Goal: Task Accomplishment & Management: Manage account settings

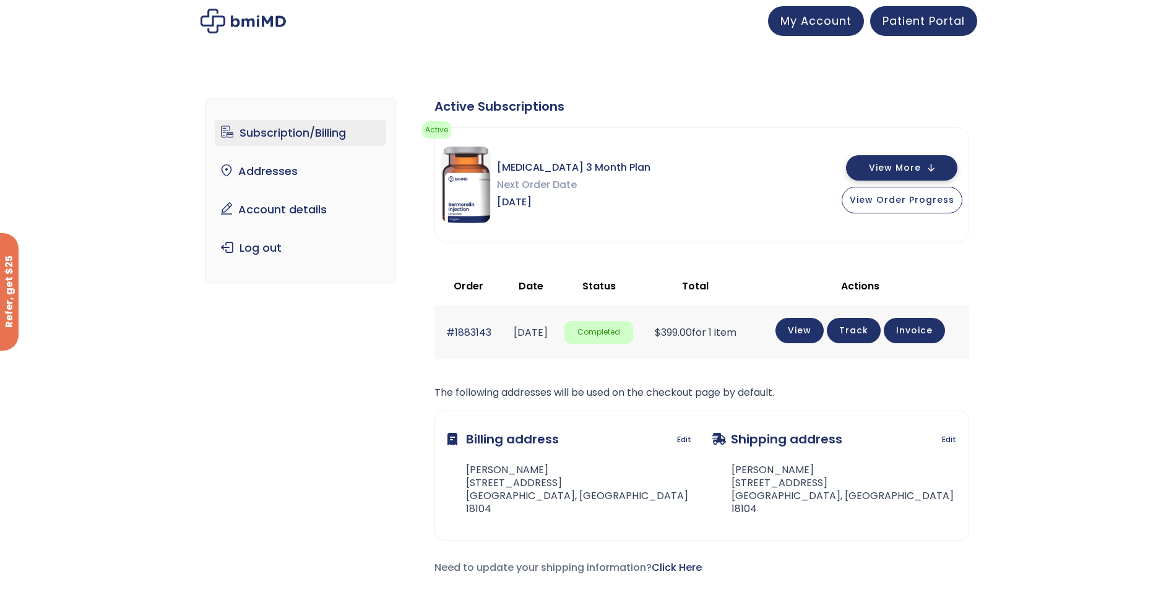
click at [887, 172] on span "View More" at bounding box center [895, 168] width 52 height 8
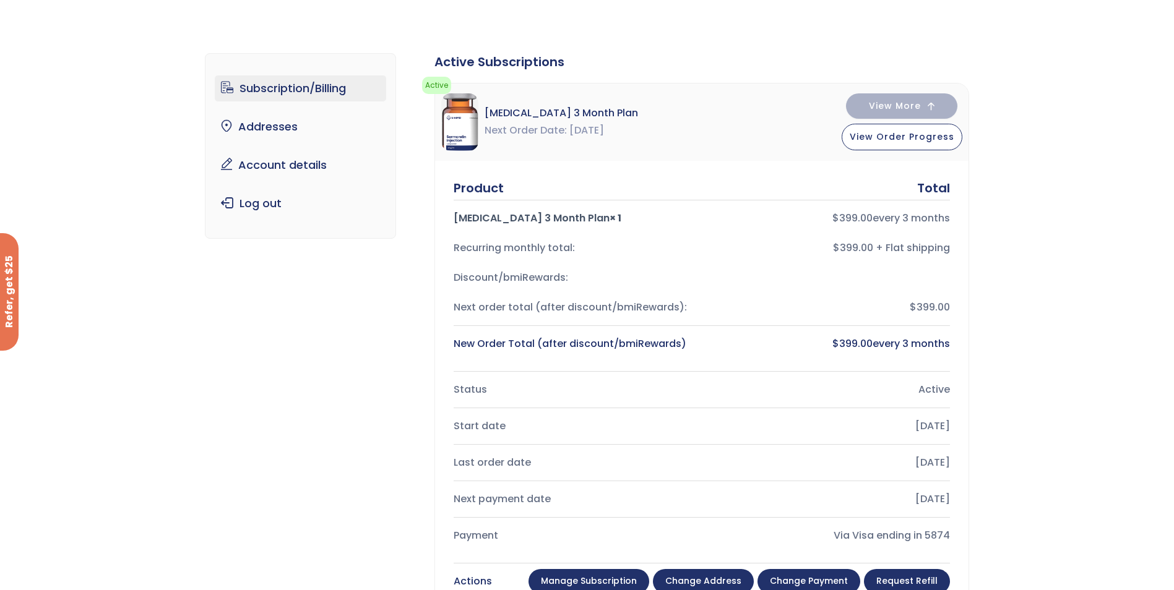
scroll to position [186, 0]
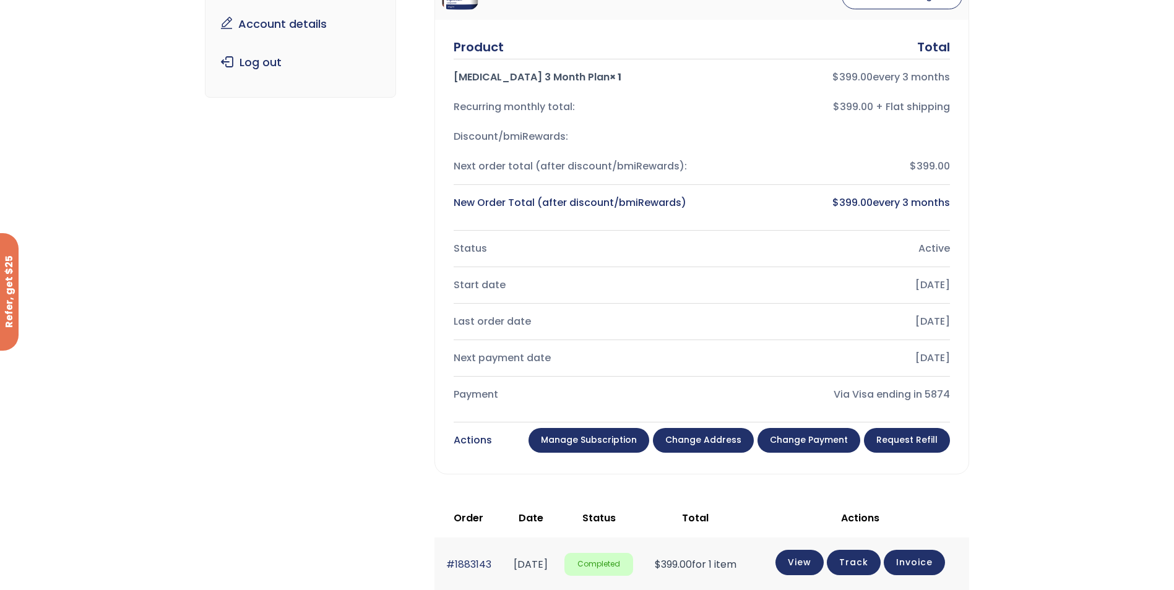
click at [611, 433] on link "Manage Subscription" at bounding box center [588, 440] width 121 height 25
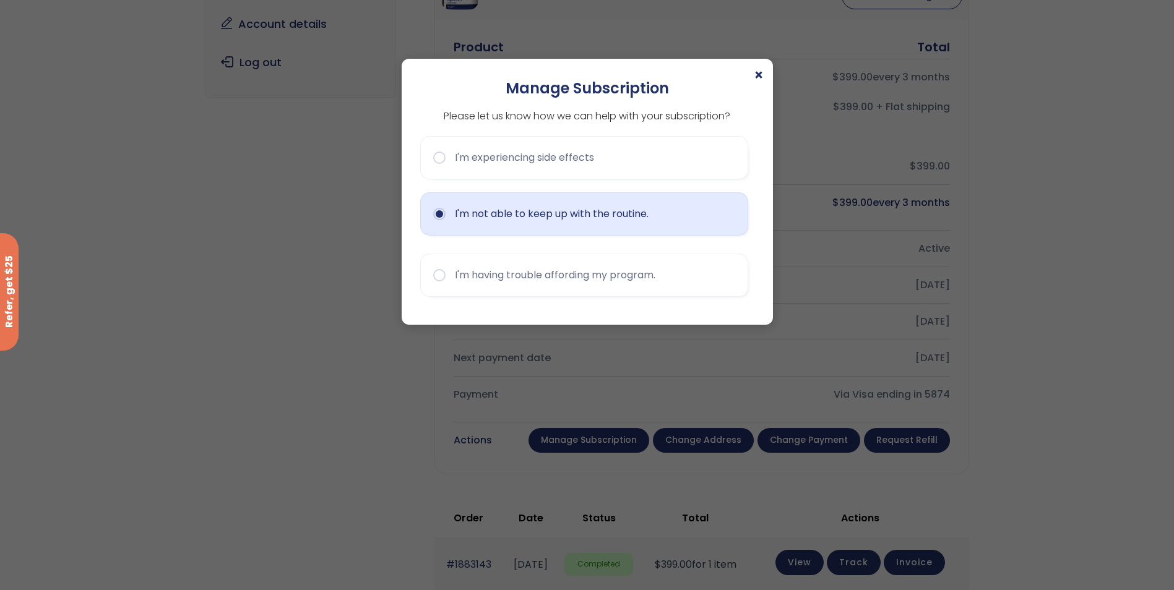
click at [517, 211] on button "I'm not able to keep up with the routine." at bounding box center [584, 213] width 328 height 43
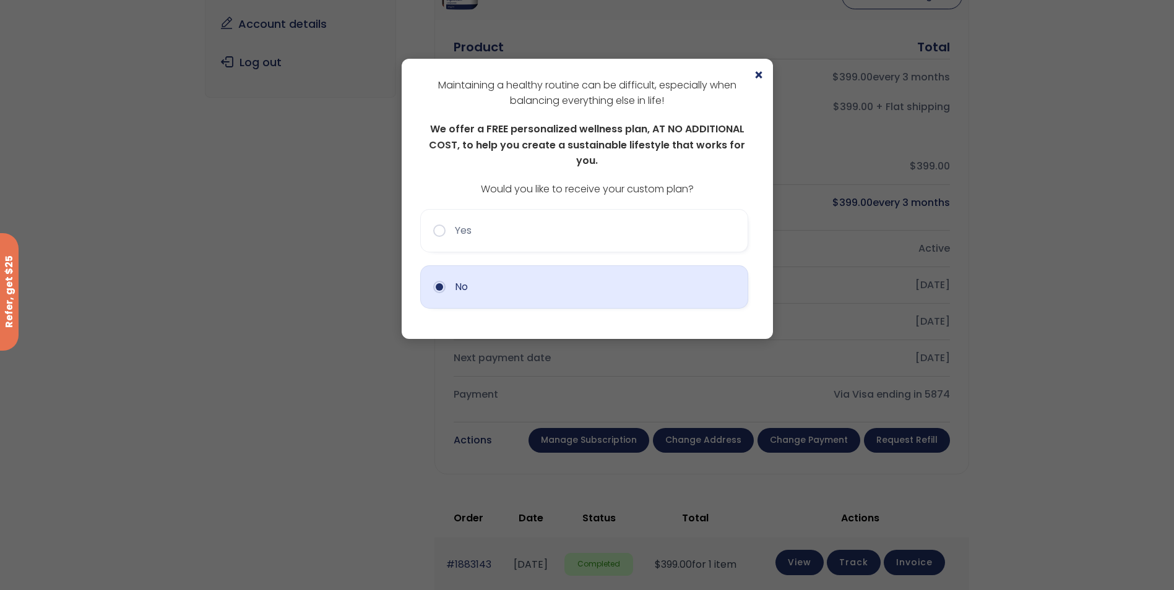
click at [443, 270] on button "No" at bounding box center [584, 286] width 328 height 43
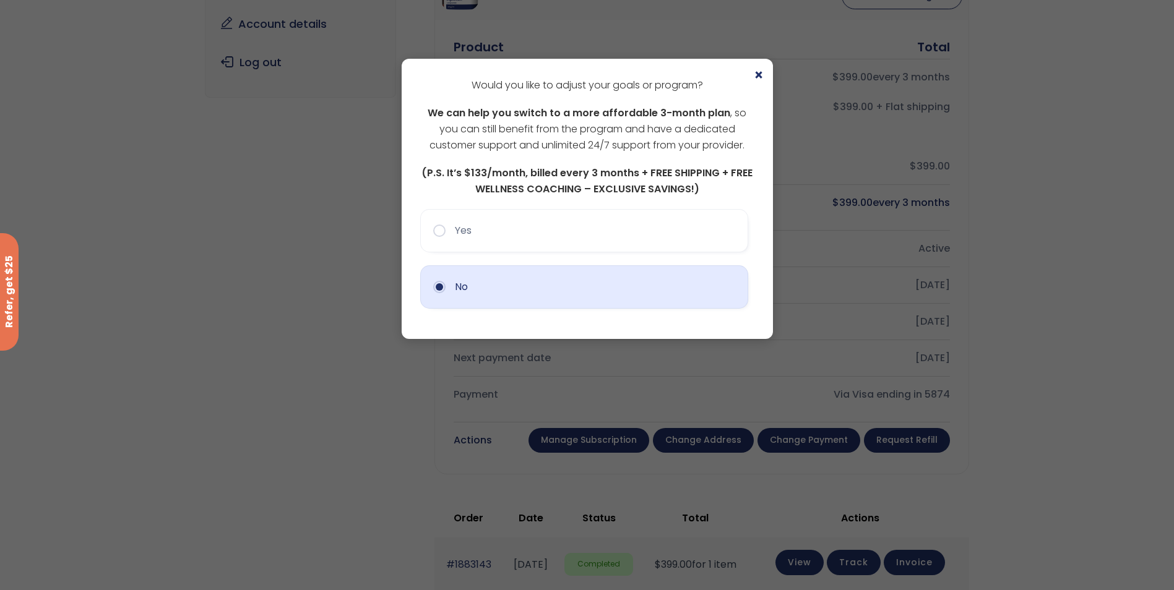
click at [445, 285] on button "No" at bounding box center [584, 286] width 328 height 43
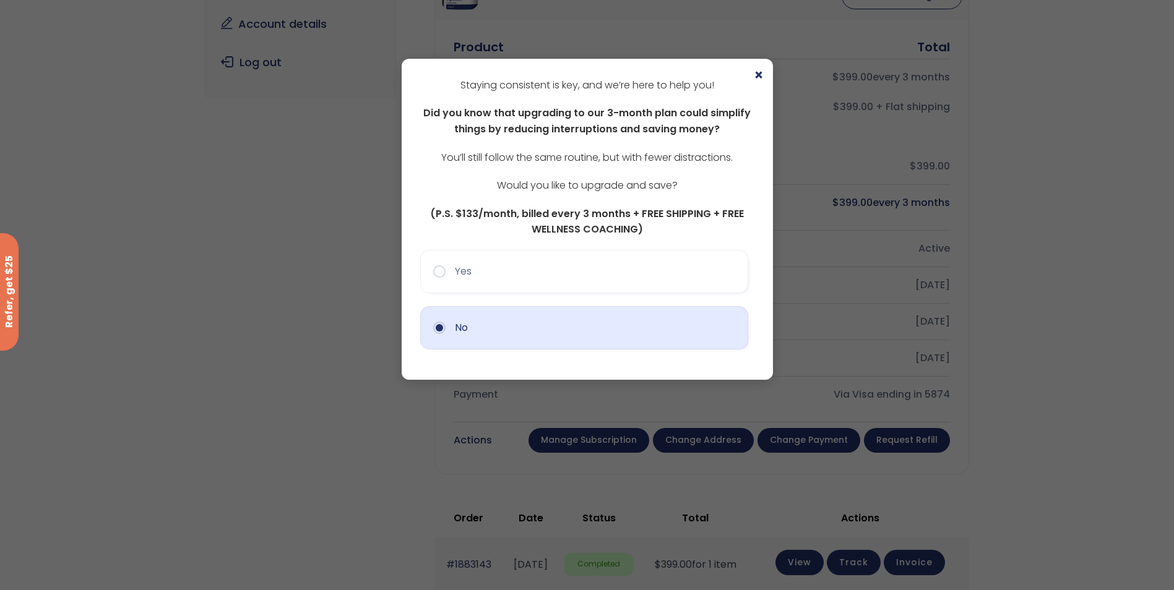
click at [449, 333] on button "No" at bounding box center [584, 327] width 328 height 43
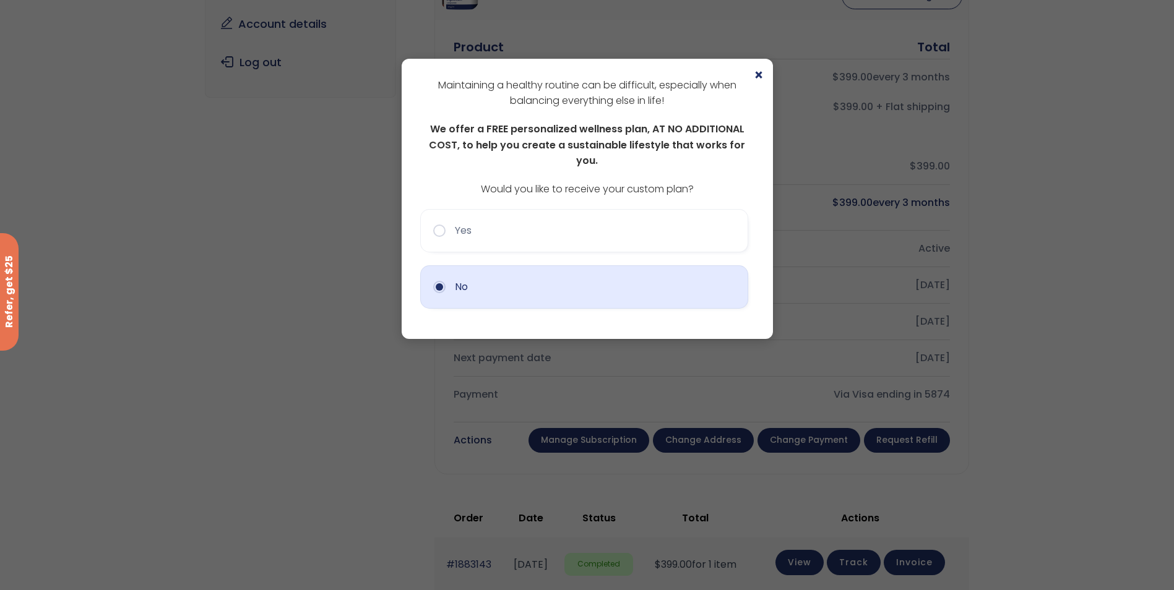
click at [457, 267] on button "No" at bounding box center [584, 286] width 328 height 43
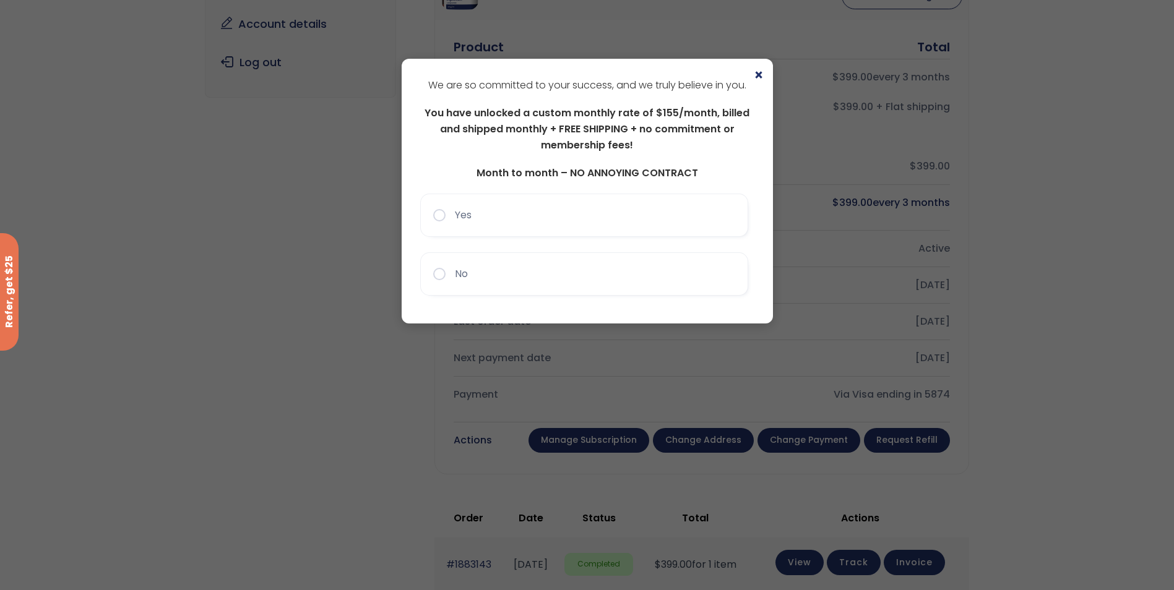
click at [457, 267] on button "No" at bounding box center [584, 273] width 328 height 43
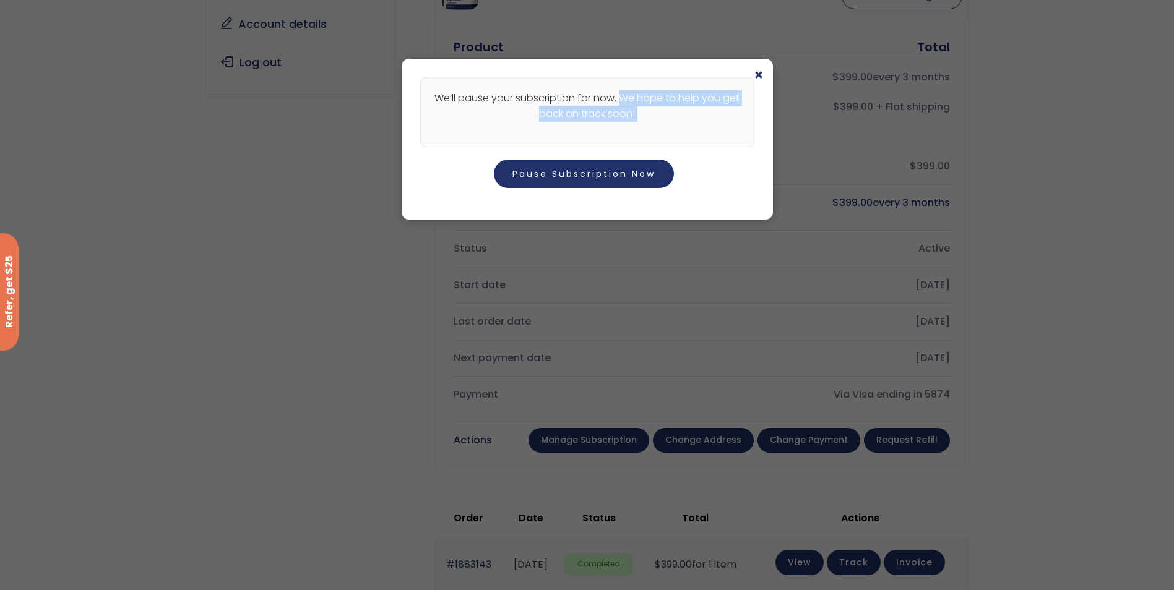
drag, startPoint x: 623, startPoint y: 71, endPoint x: 498, endPoint y: 200, distance: 179.4
click at [498, 200] on div "× We’ll pause your subscription for now. We hope to help you get back on track …" at bounding box center [586, 139] width 371 height 161
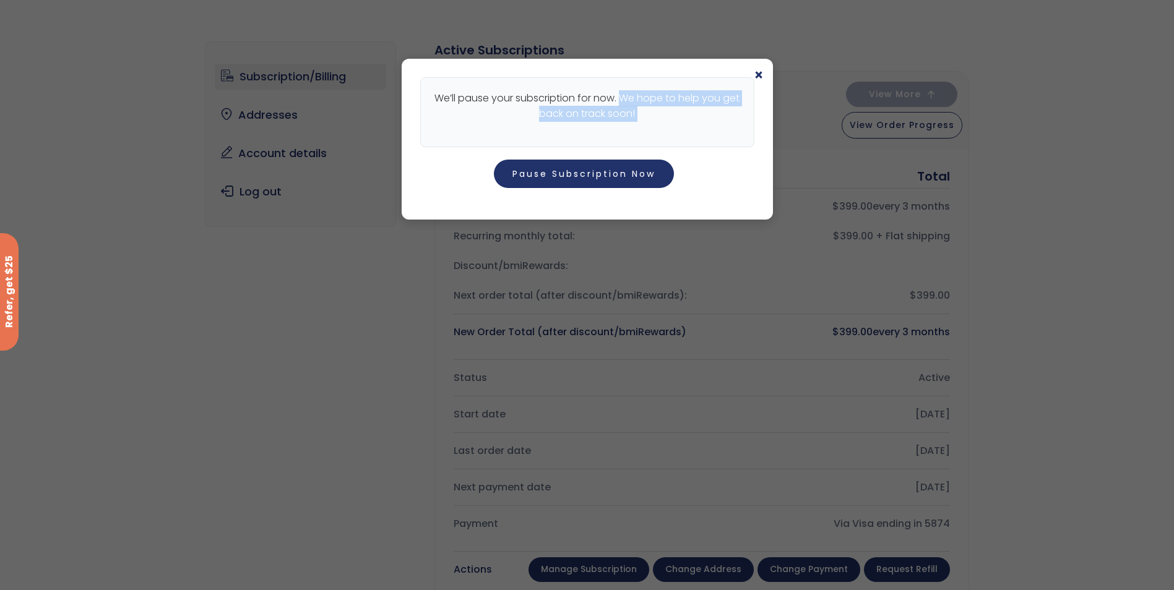
scroll to position [0, 0]
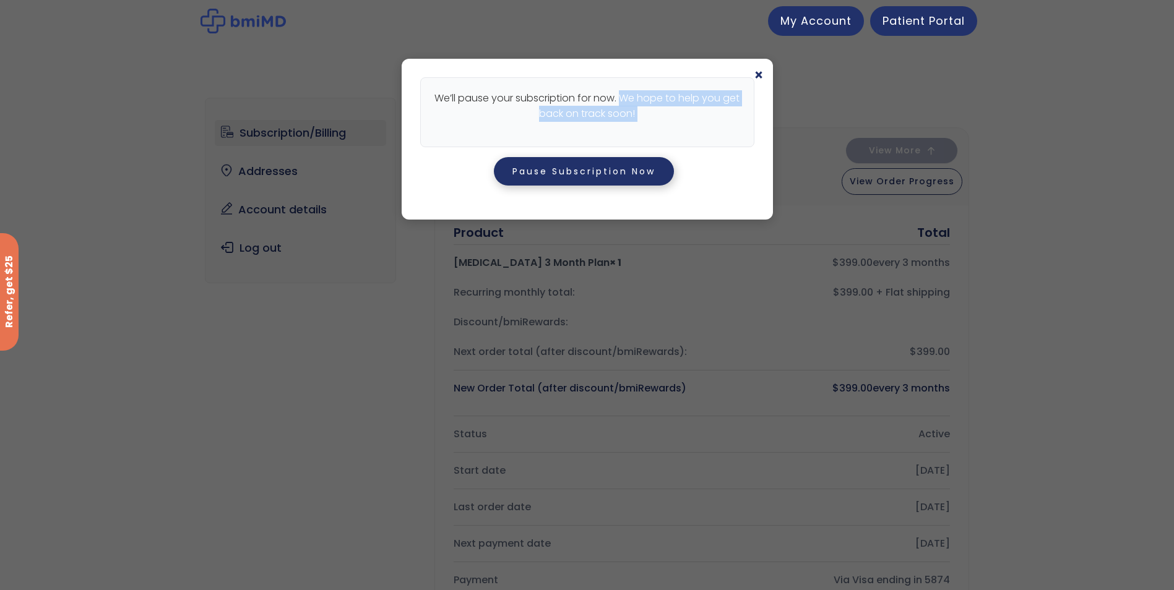
click at [577, 169] on button "Pause Subscription Now" at bounding box center [584, 171] width 180 height 28
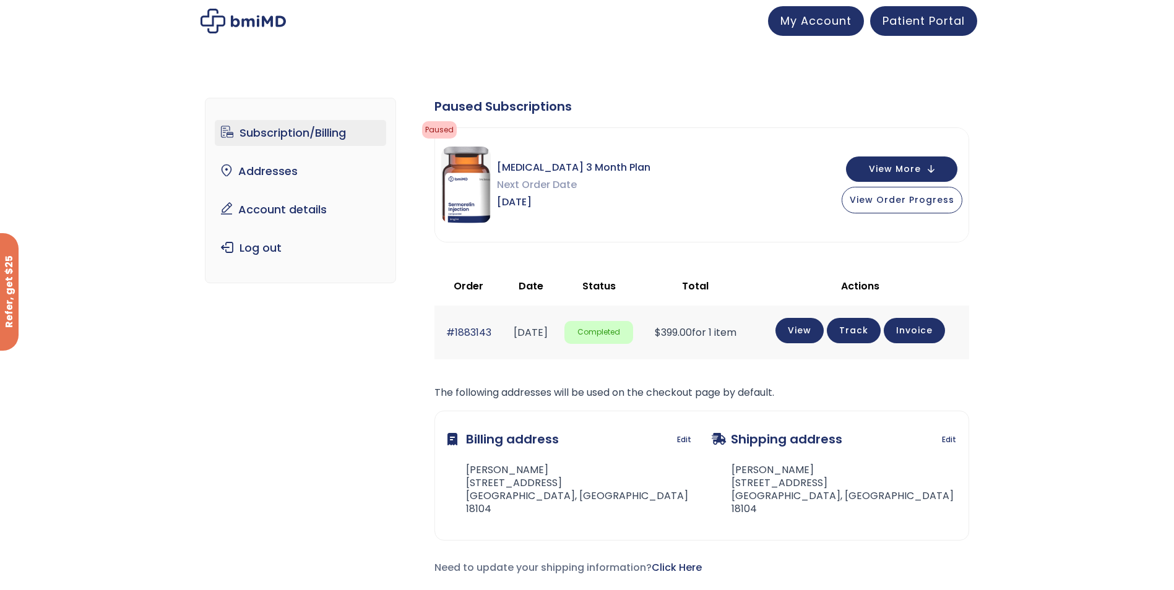
click at [878, 325] on link "Track" at bounding box center [853, 330] width 54 height 25
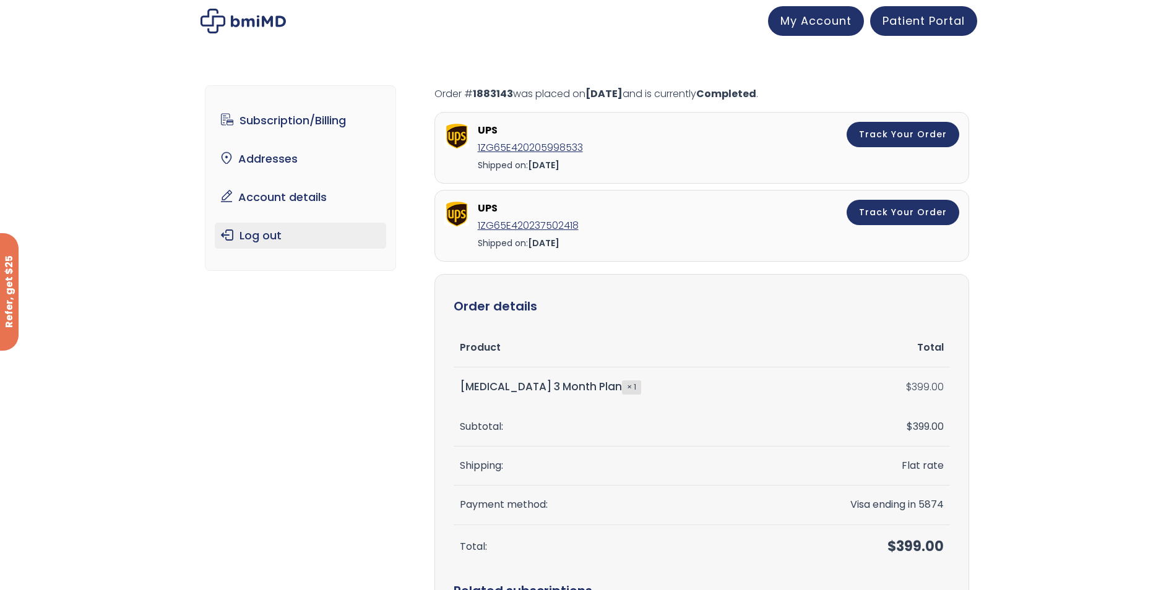
click at [261, 233] on link "Log out" at bounding box center [300, 236] width 171 height 26
